Goal: Task Accomplishment & Management: Use online tool/utility

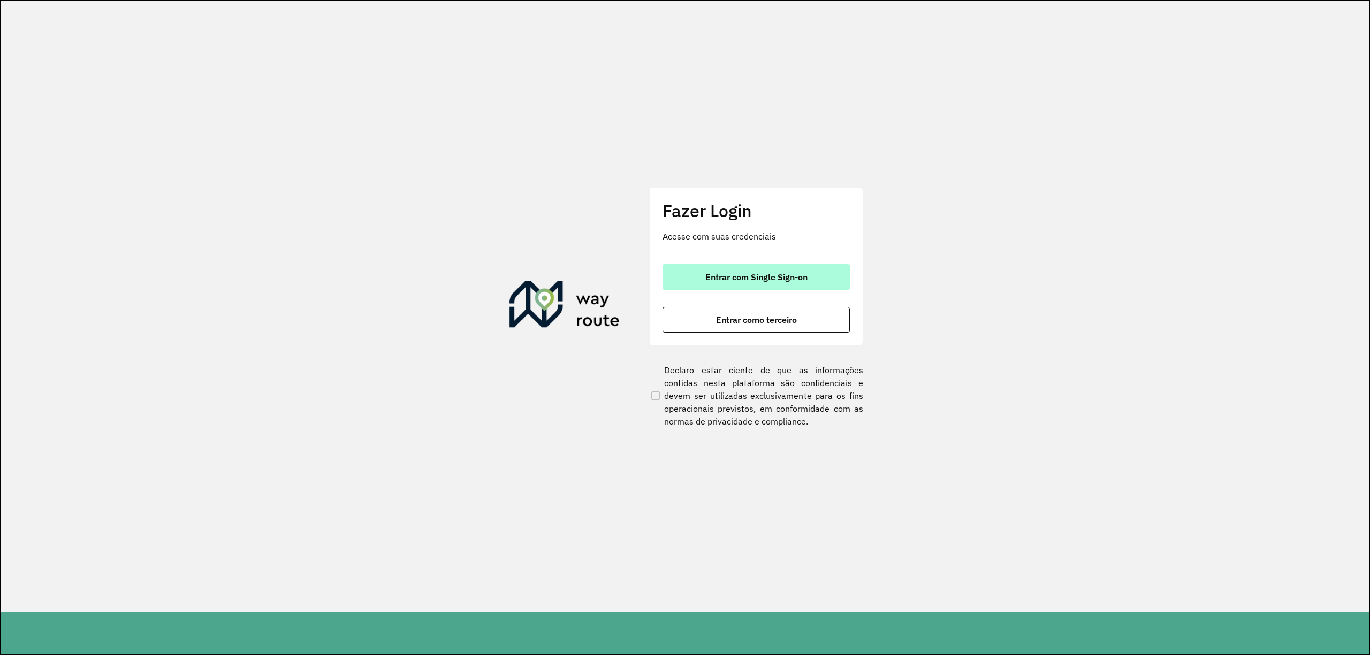
click at [798, 275] on span "Entrar com Single Sign-on" at bounding box center [756, 277] width 102 height 9
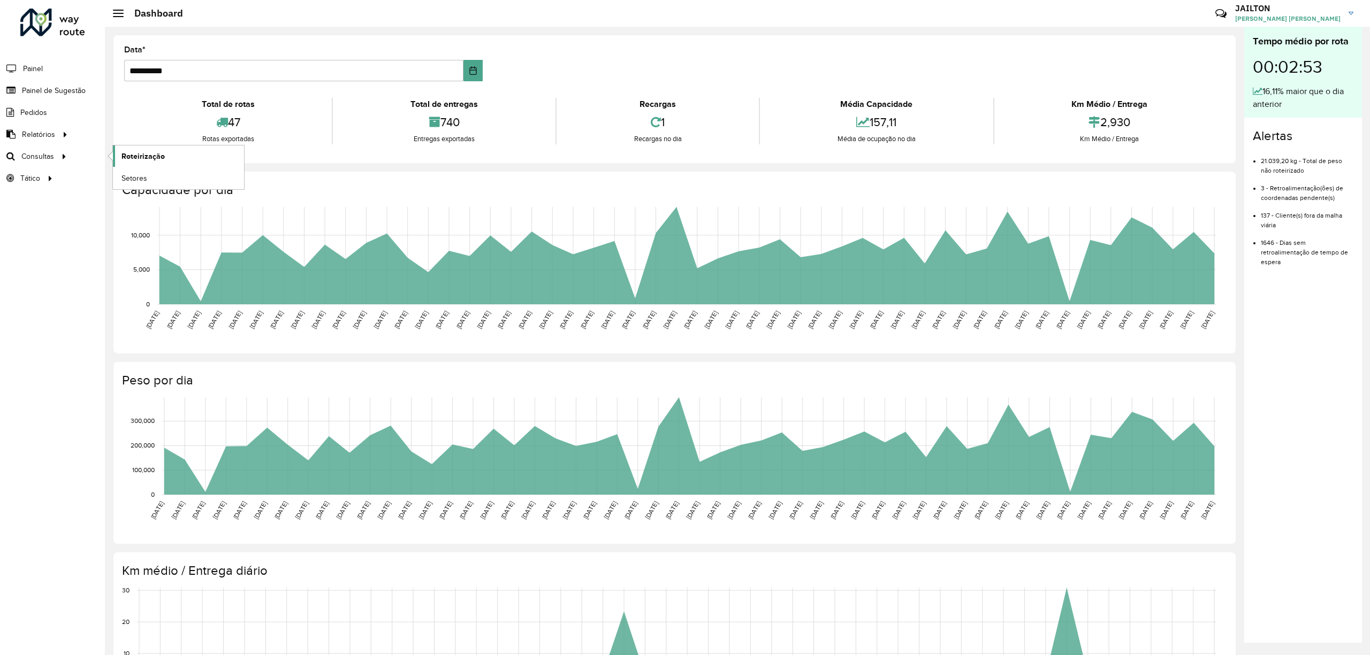
click at [120, 153] on link "Roteirização" at bounding box center [178, 156] width 131 height 21
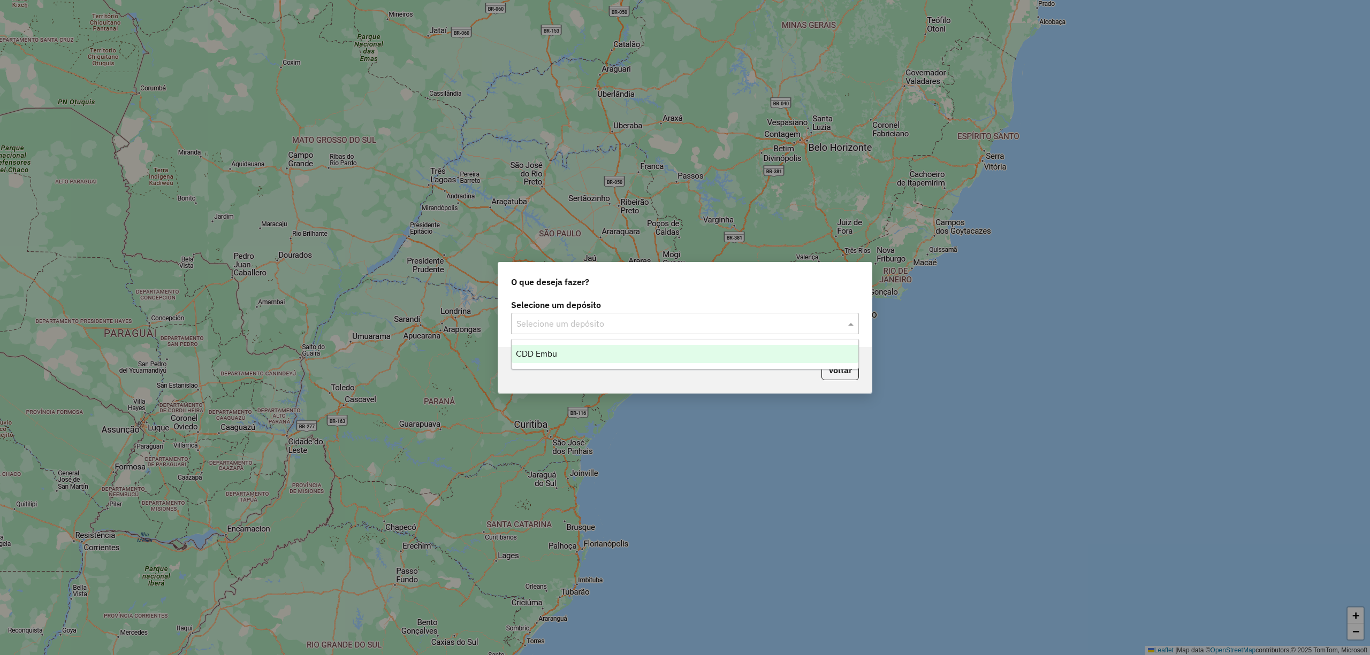
drag, startPoint x: 615, startPoint y: 330, endPoint x: 617, endPoint y: 322, distance: 8.3
click at [615, 330] on div "Selecione um depósito" at bounding box center [685, 323] width 348 height 21
click at [602, 348] on div "CDD Embu" at bounding box center [685, 354] width 346 height 18
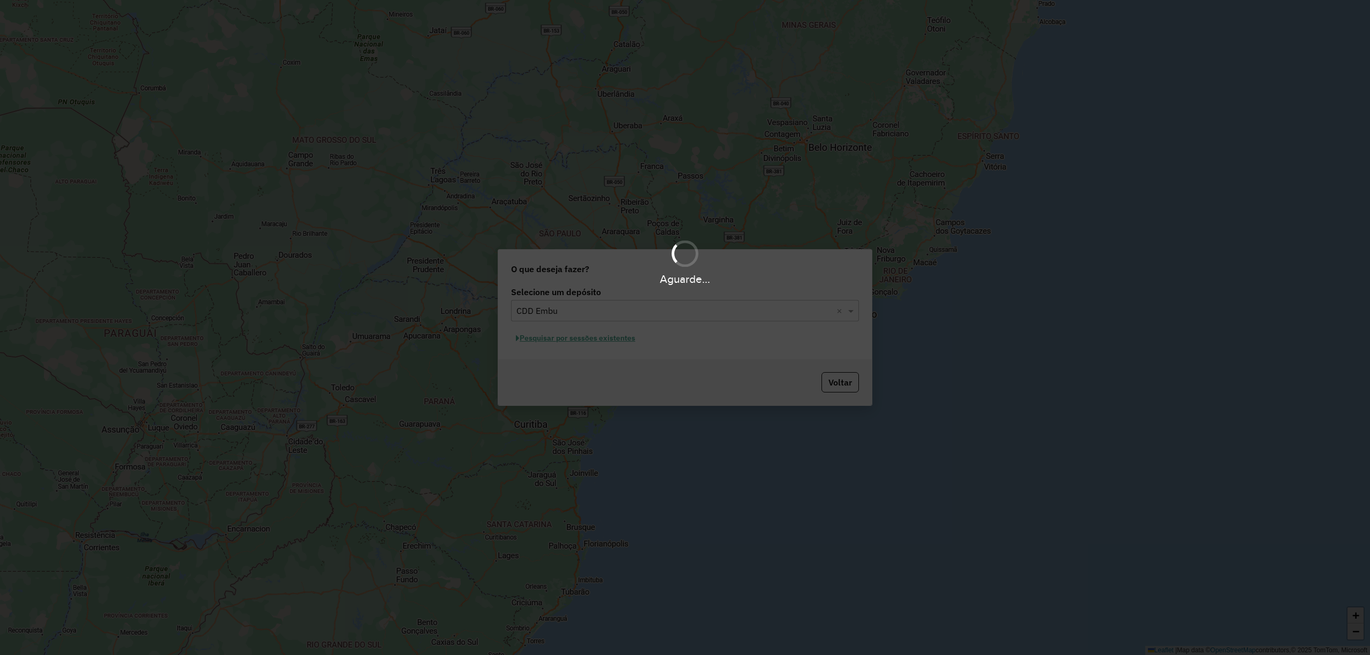
click at [565, 332] on div "Aguarde..." at bounding box center [685, 327] width 1370 height 655
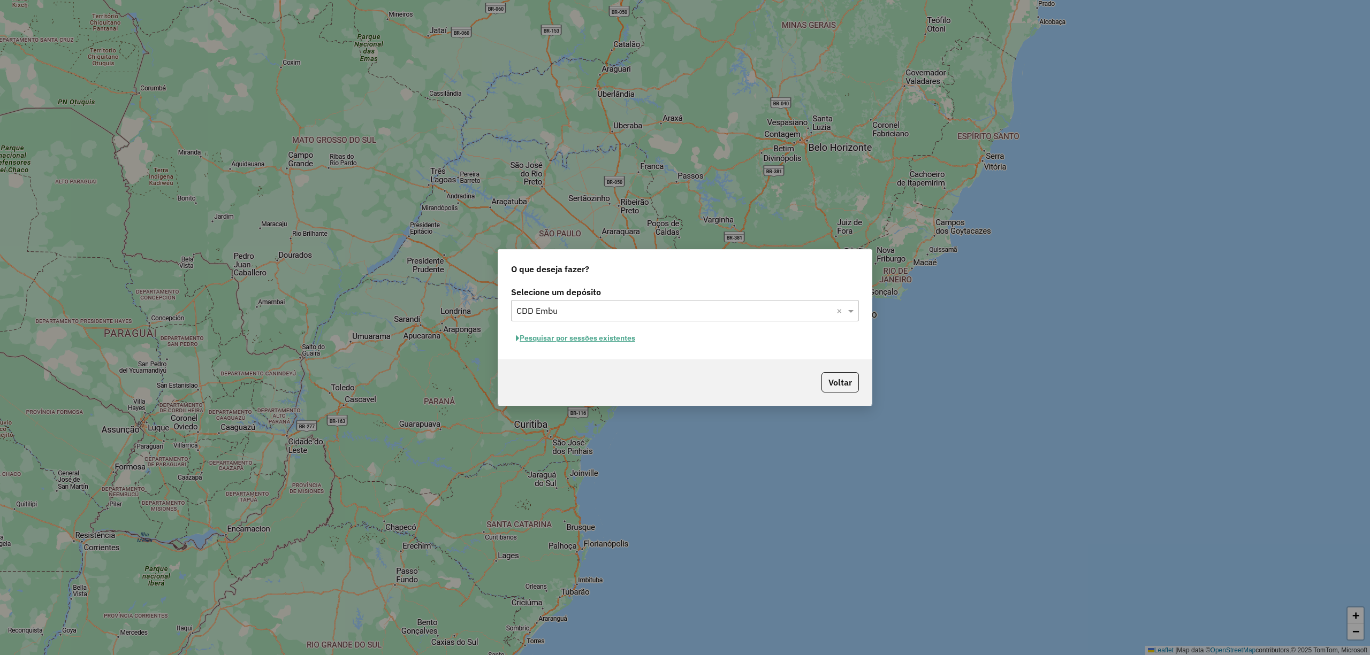
click at [661, 326] on div "Selecione um depósito Selecione um depósito × CDD Embu × Pesquisar por sessões …" at bounding box center [684, 321] width 373 height 75
click at [666, 301] on div "Selecione um depósito × CDD Embu ×" at bounding box center [685, 310] width 348 height 21
click at [653, 339] on div "CDD Embu" at bounding box center [685, 342] width 346 height 18
click at [602, 336] on button "Pesquisar por sessões existentes" at bounding box center [575, 338] width 129 height 17
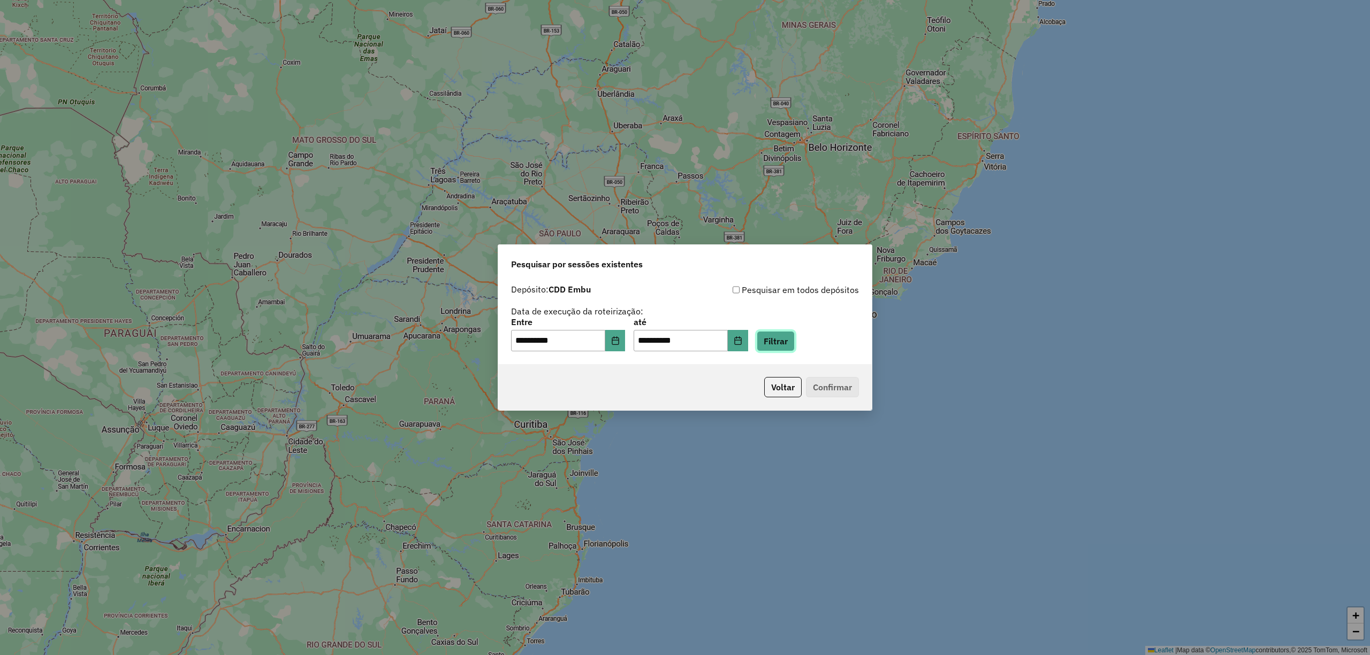
click at [795, 349] on button "Filtrar" at bounding box center [776, 341] width 38 height 20
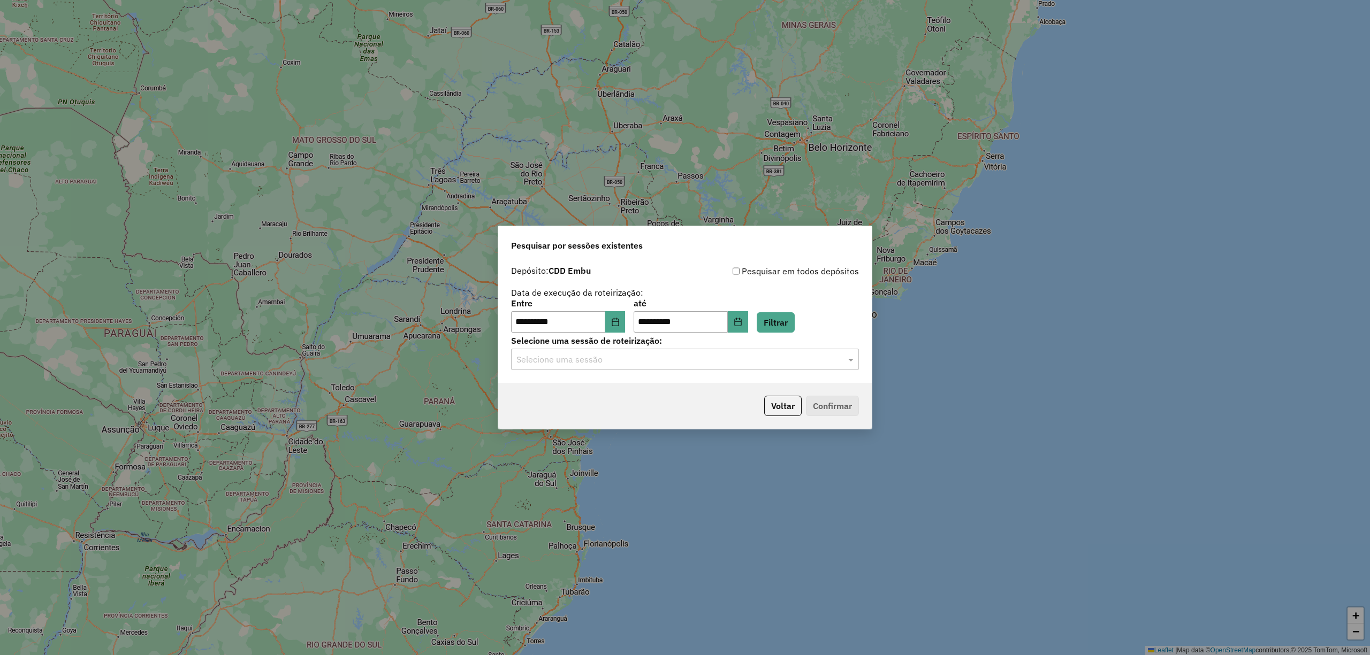
click at [760, 371] on div "**********" at bounding box center [684, 322] width 373 height 123
click at [754, 362] on input "text" at bounding box center [674, 360] width 316 height 13
click at [638, 386] on div "1285706 - [DATE] 20:36" at bounding box center [685, 390] width 346 height 18
click at [848, 392] on div "Voltar Confirmar" at bounding box center [684, 406] width 373 height 46
click at [838, 414] on button "Confirmar" at bounding box center [832, 406] width 53 height 20
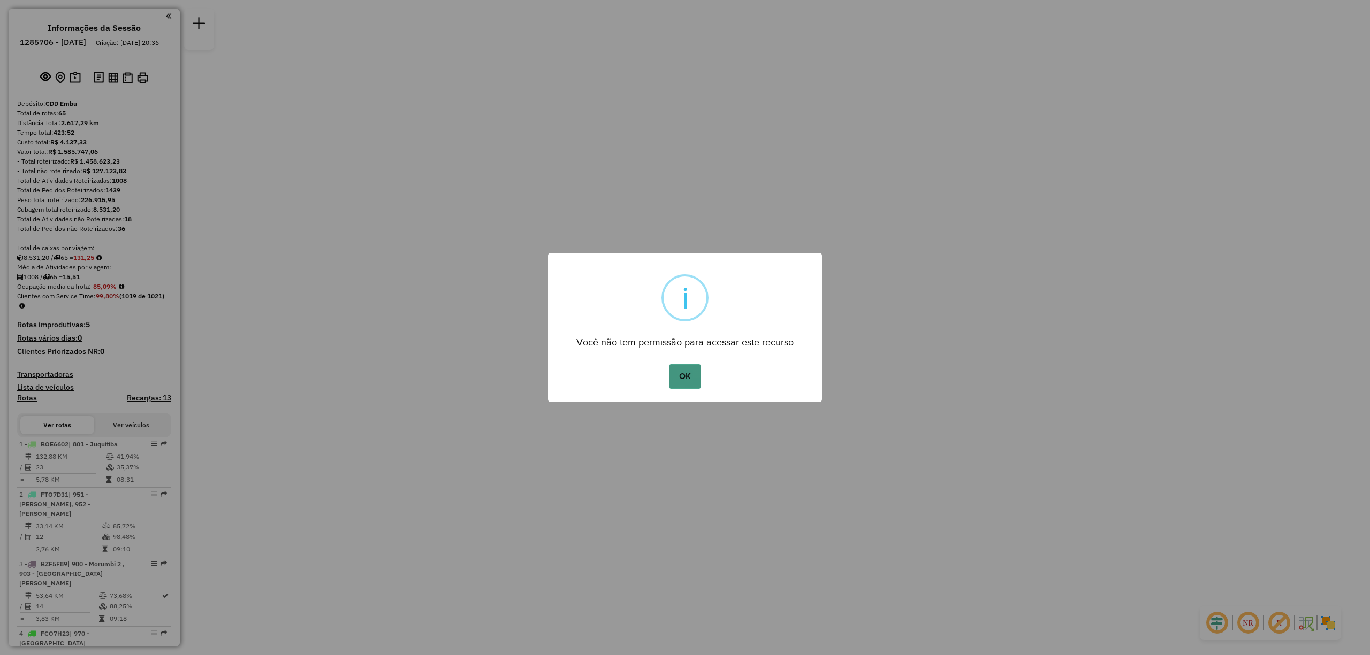
click at [691, 369] on button "OK" at bounding box center [685, 376] width 32 height 25
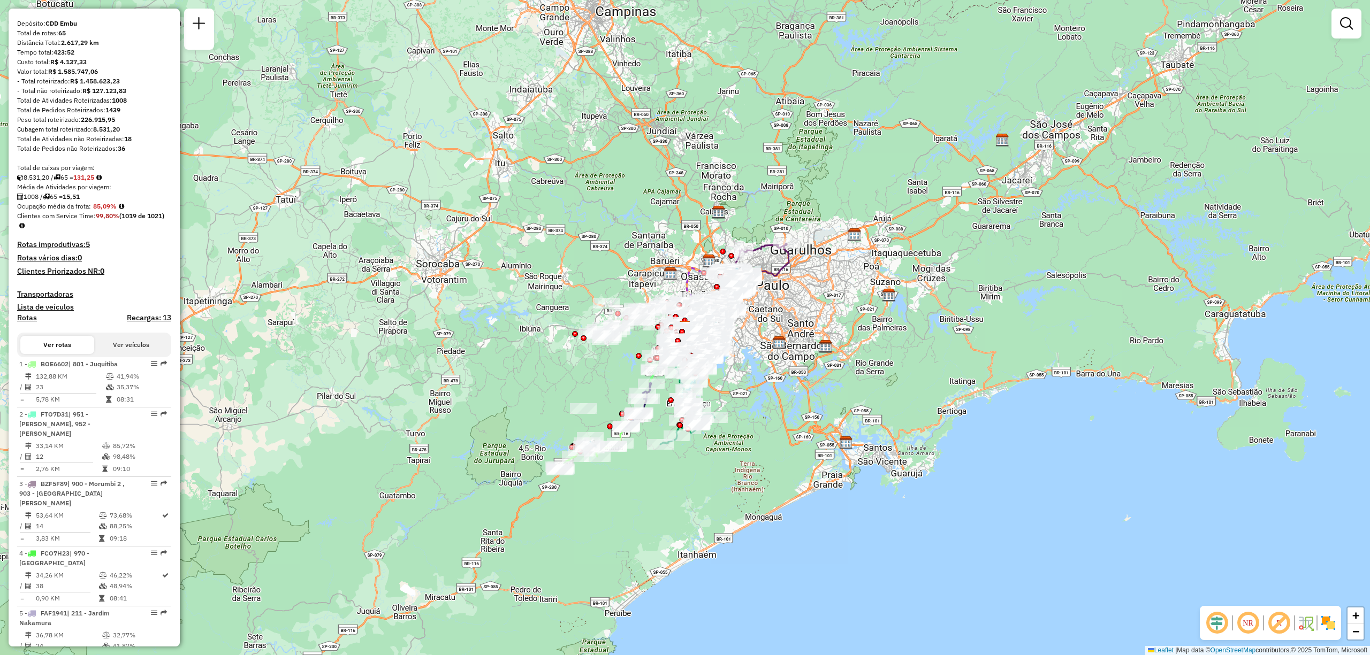
scroll to position [4040, 0]
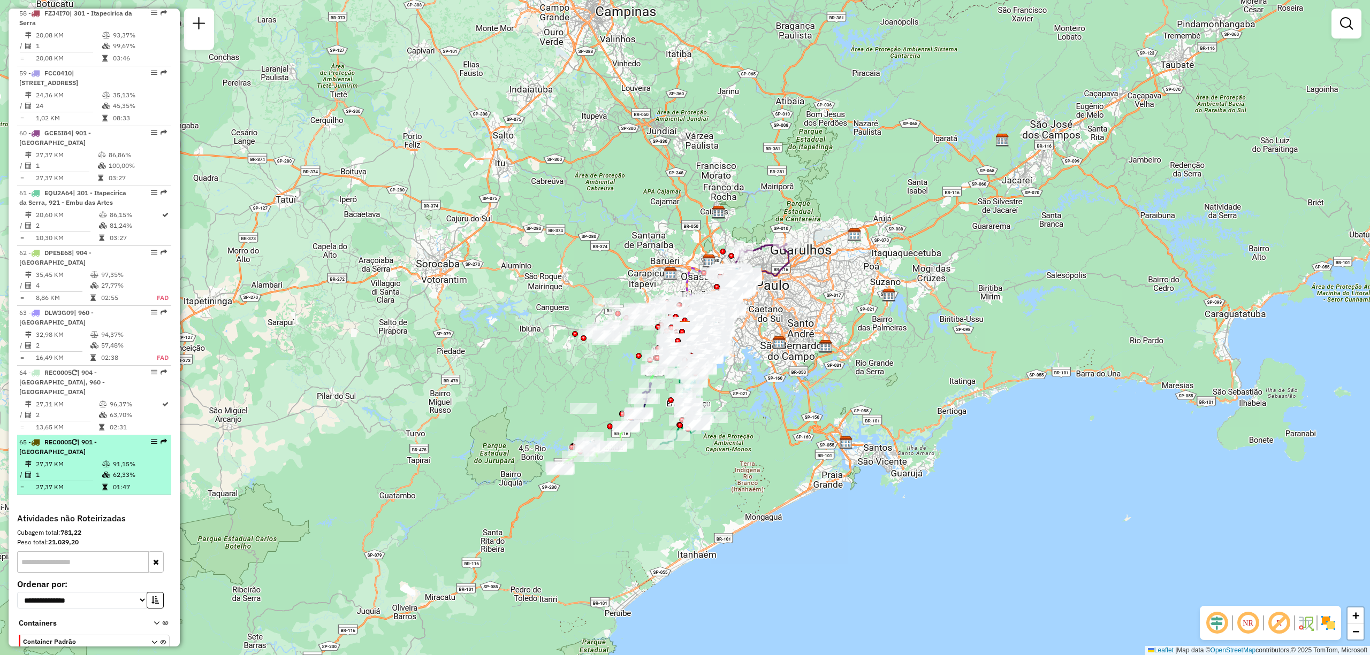
select select "**********"
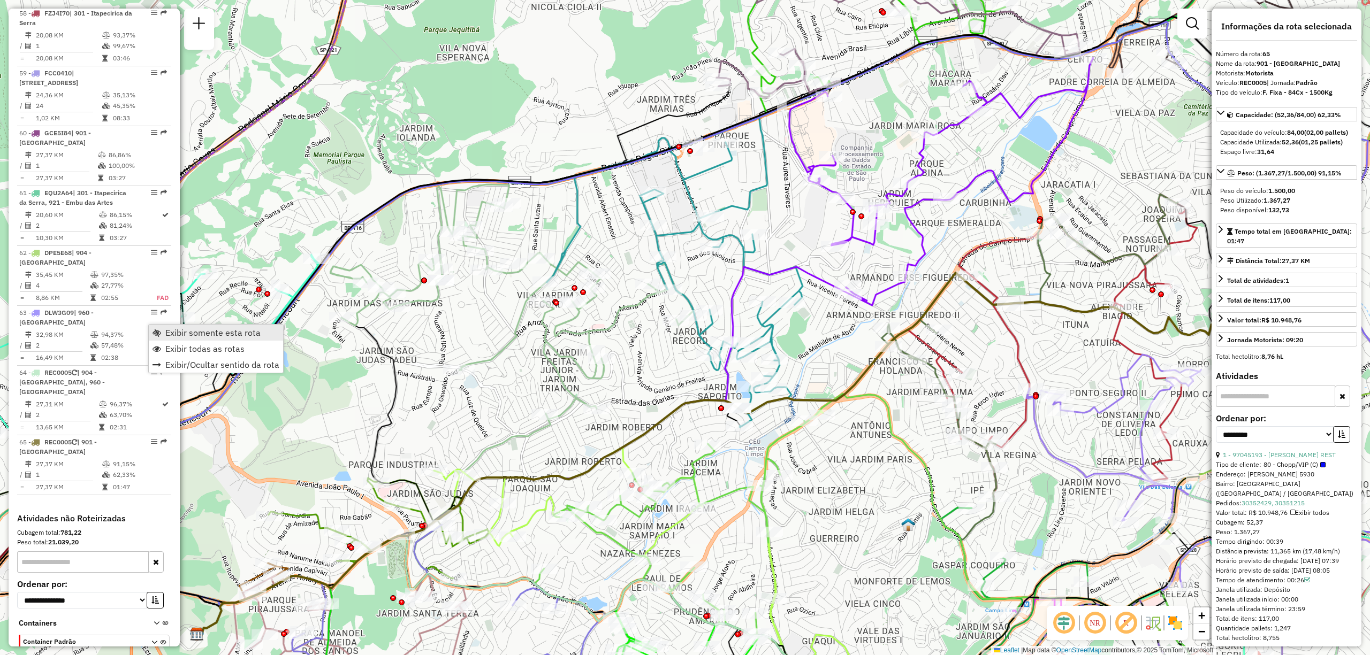
click at [151, 326] on link "Exibir somente esta rota" at bounding box center [216, 333] width 134 height 16
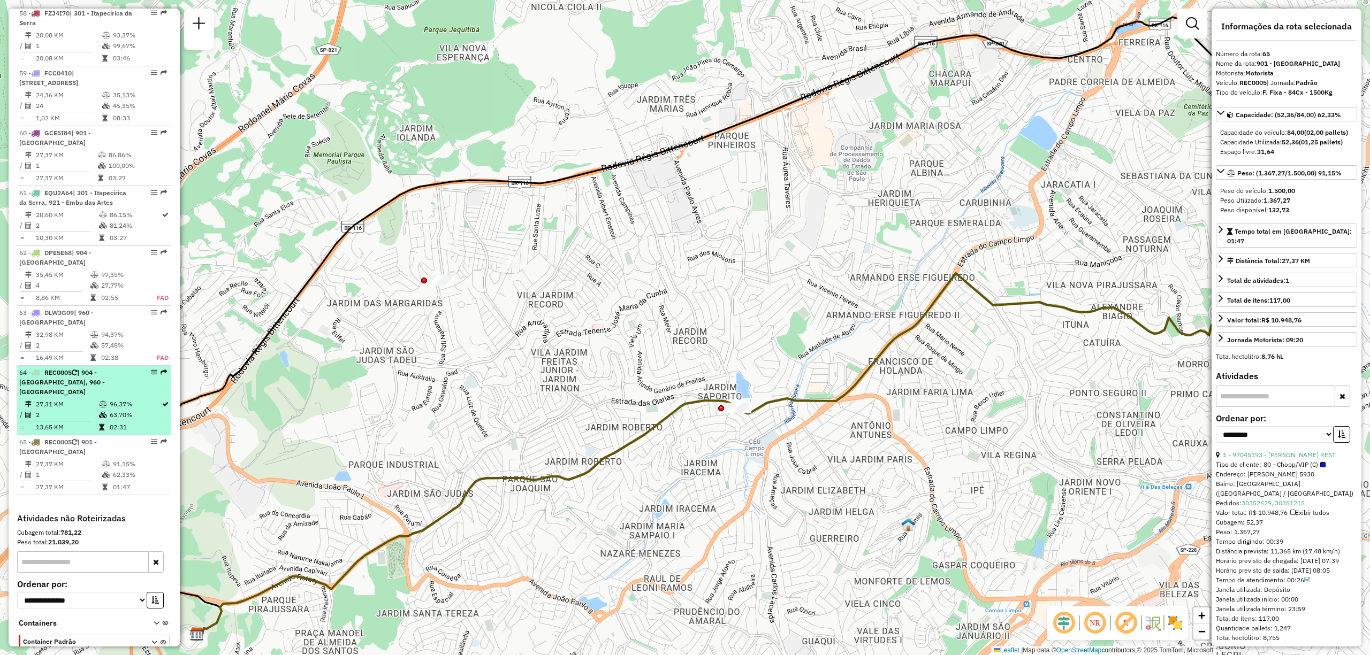
click at [151, 369] on em at bounding box center [154, 372] width 6 height 6
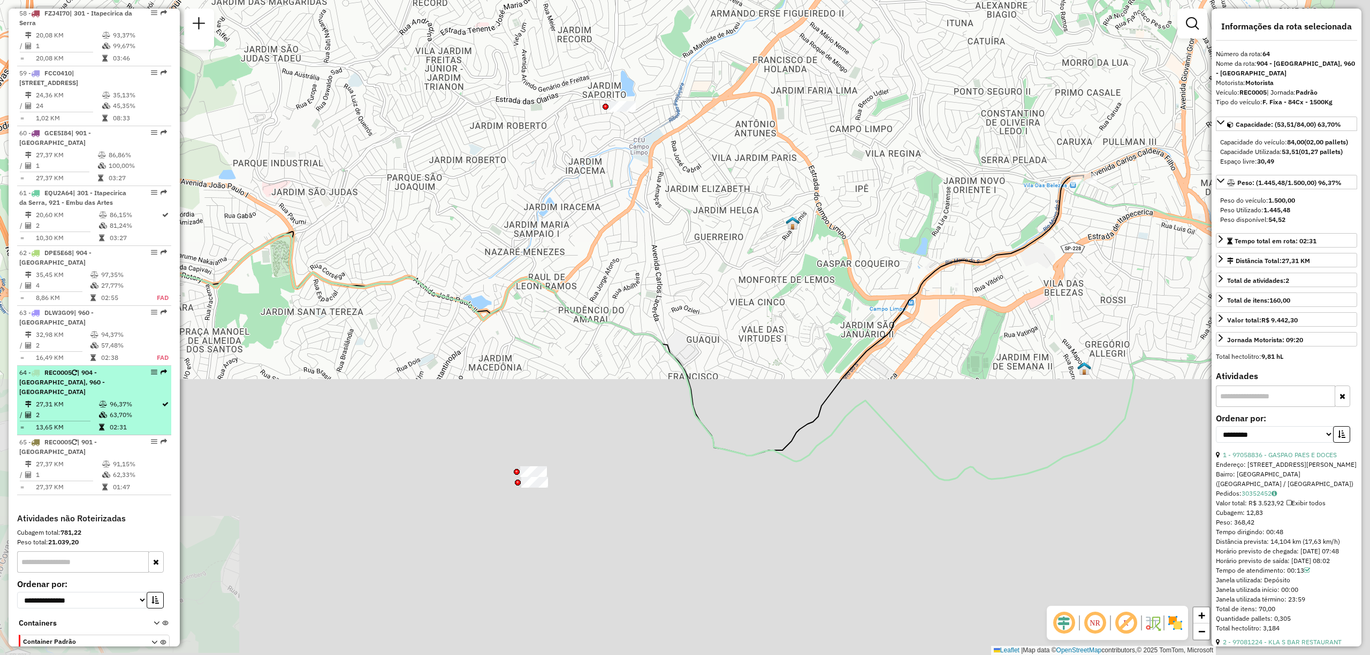
click at [152, 369] on em at bounding box center [154, 372] width 6 height 6
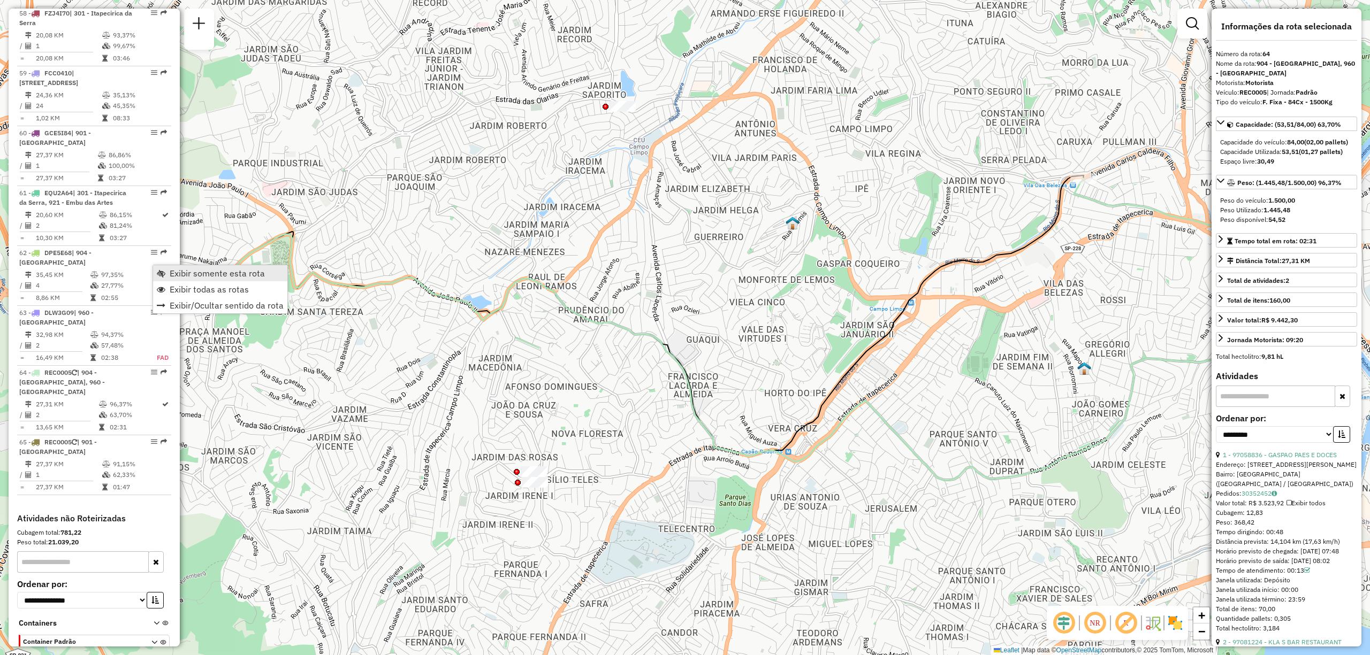
click at [189, 277] on span "Exibir somente esta rota" at bounding box center [217, 273] width 95 height 9
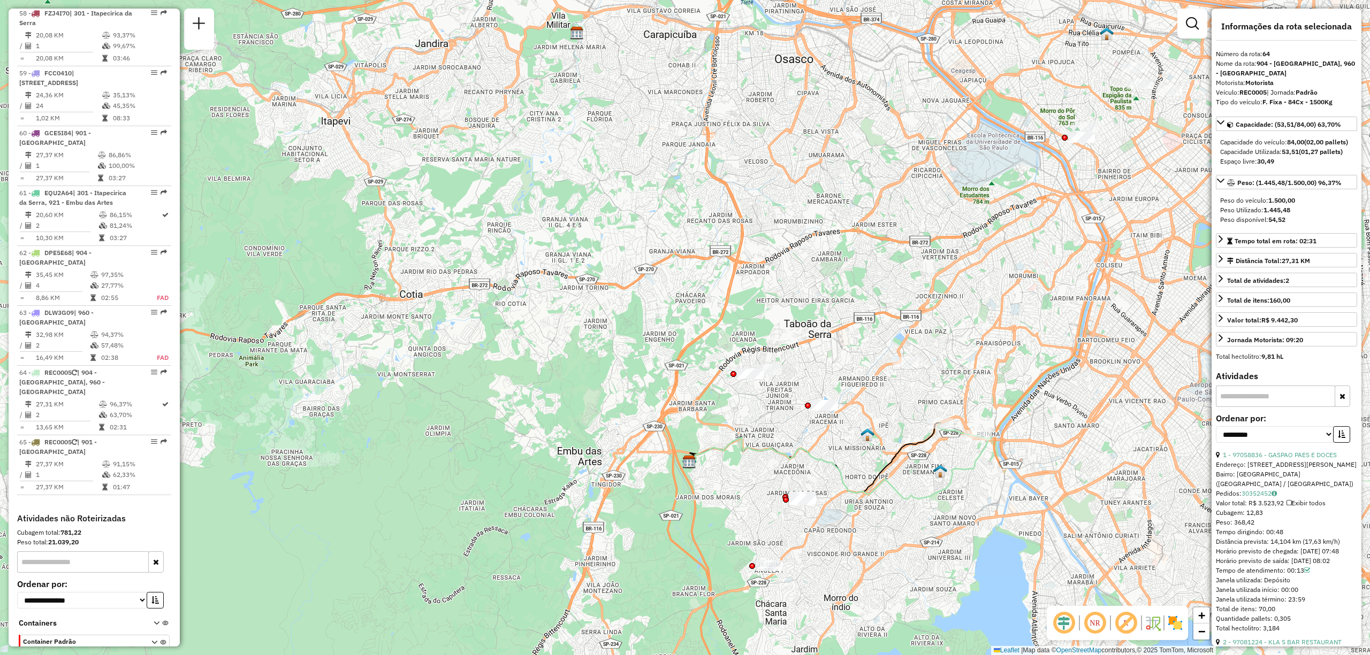
drag, startPoint x: 673, startPoint y: 488, endPoint x: 675, endPoint y: 464, distance: 23.6
click at [703, 480] on div "Janela de atendimento Grade de atendimento Capacidade Transportadoras Veículos …" at bounding box center [685, 327] width 1370 height 655
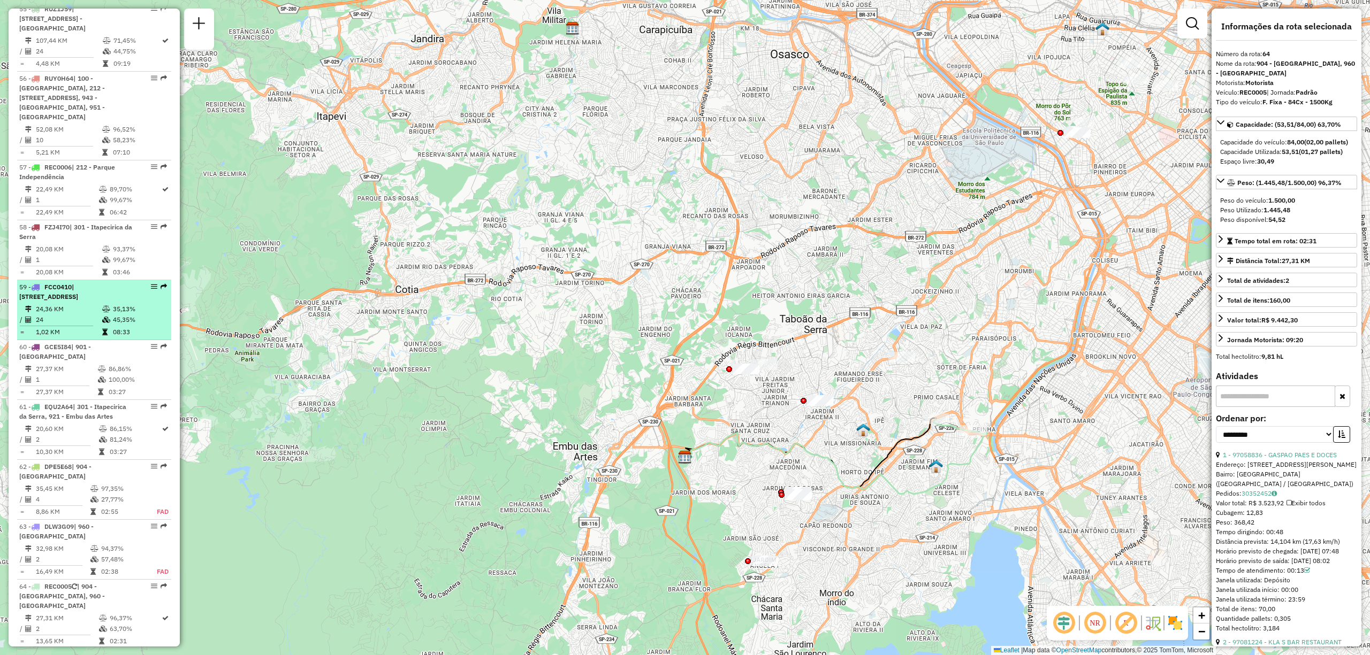
scroll to position [3755, 0]
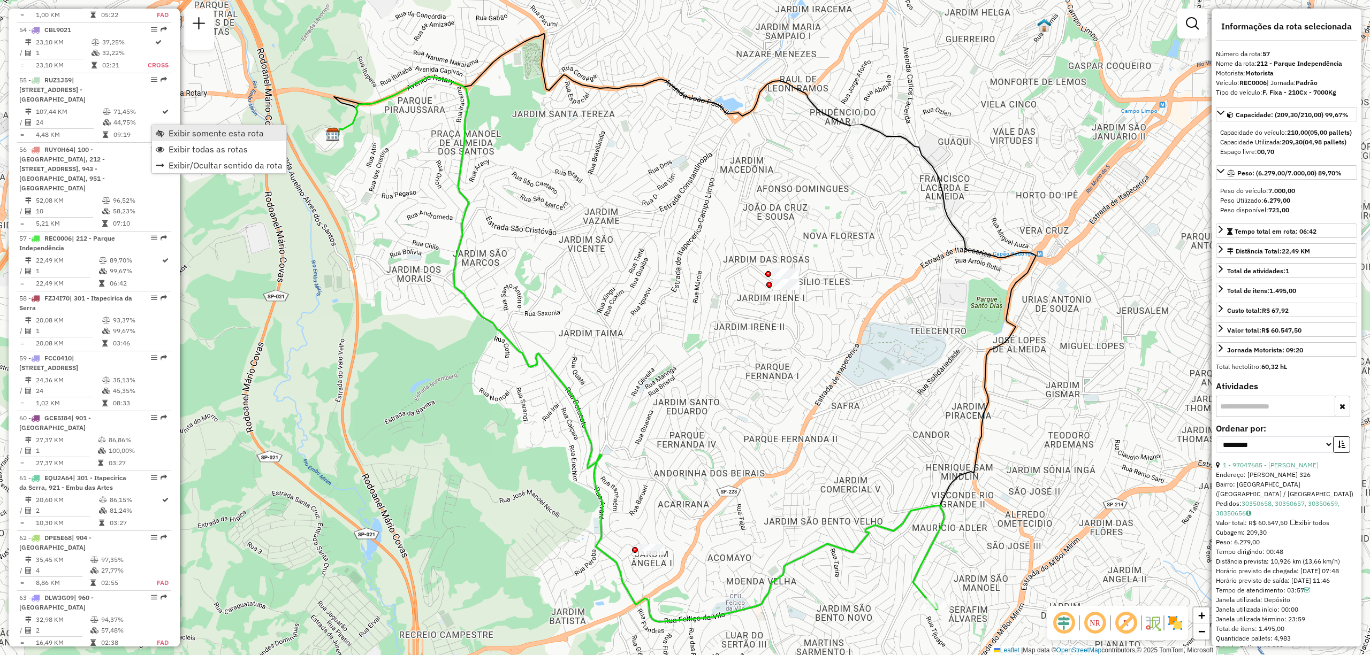
click at [193, 133] on span "Exibir somente esta rota" at bounding box center [216, 133] width 95 height 9
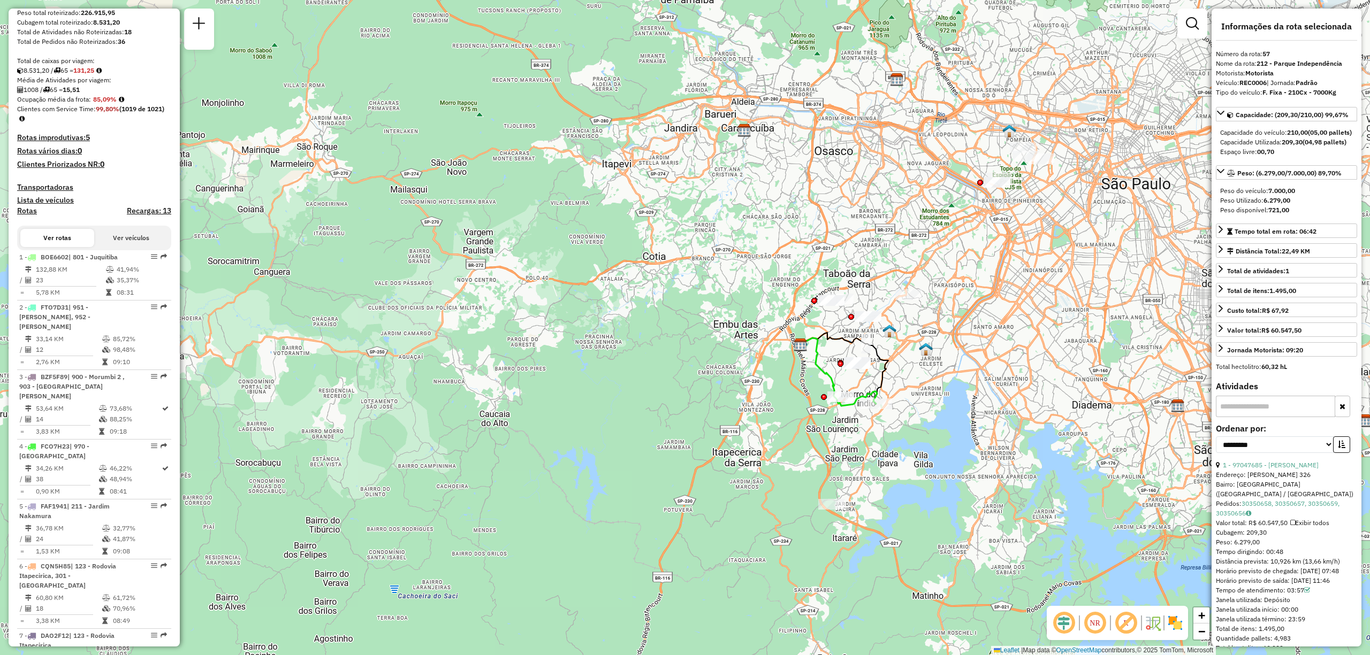
scroll to position [116, 0]
